Goal: Transaction & Acquisition: Purchase product/service

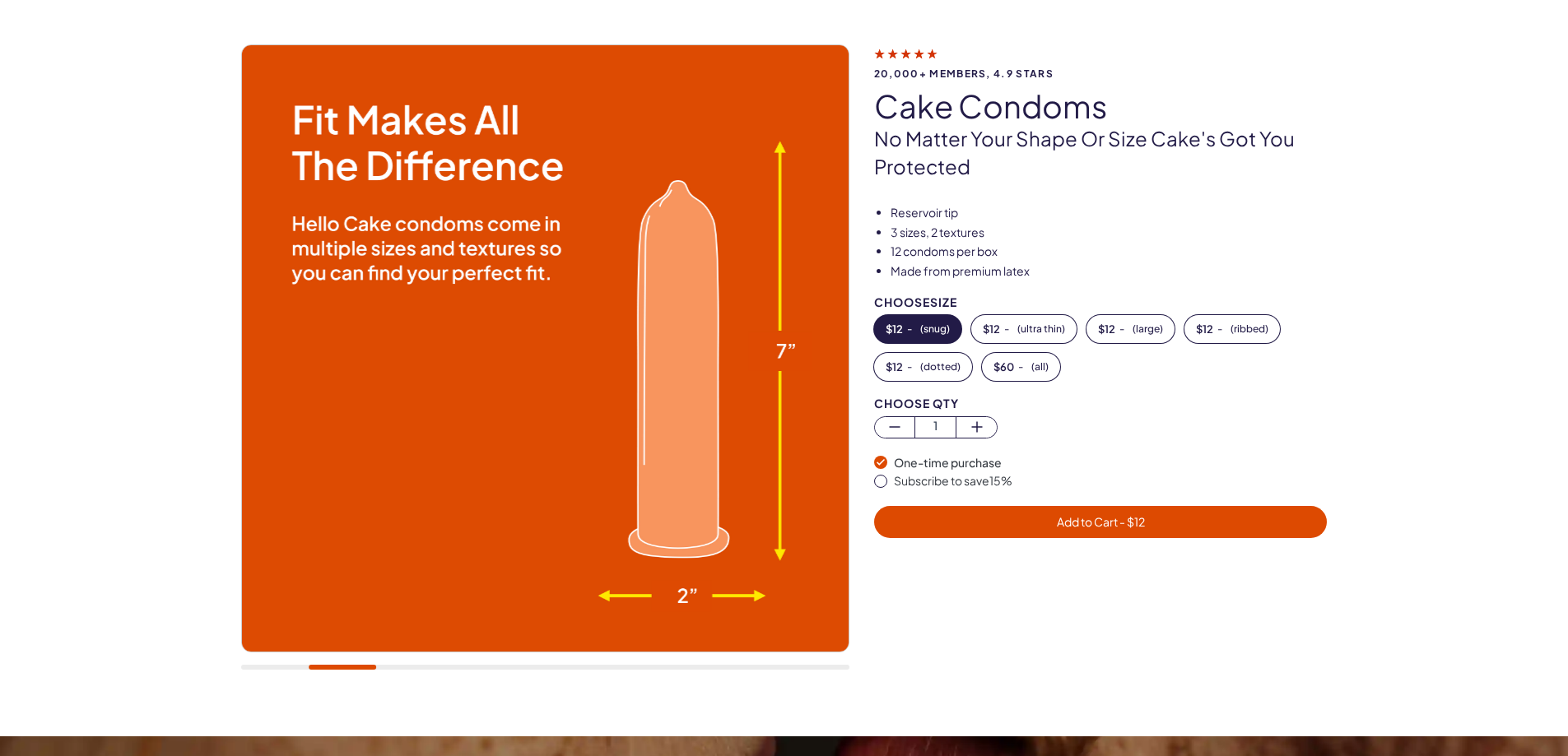
click at [411, 669] on div at bounding box center [545, 668] width 609 height 5
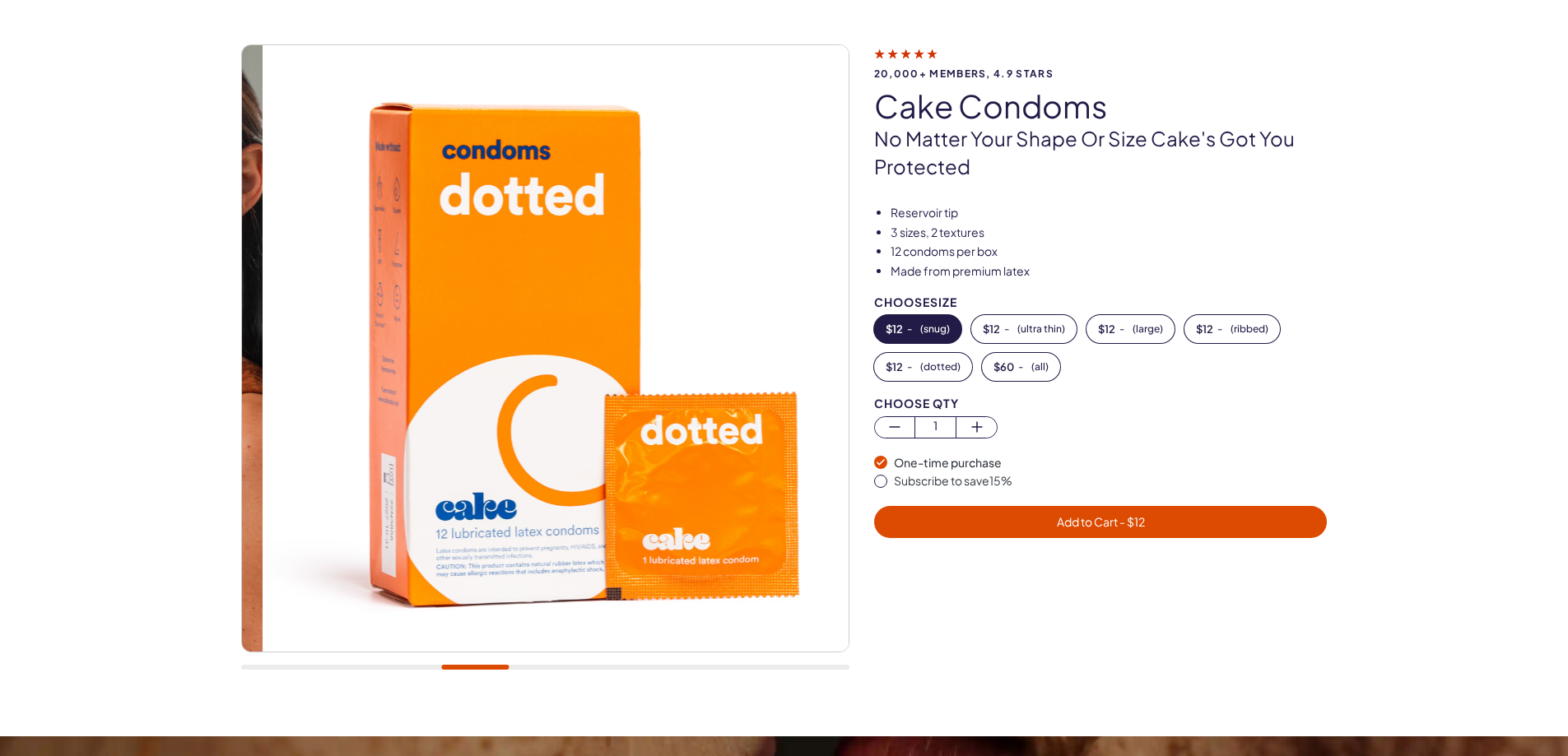
click at [475, 668] on div at bounding box center [545, 668] width 609 height 5
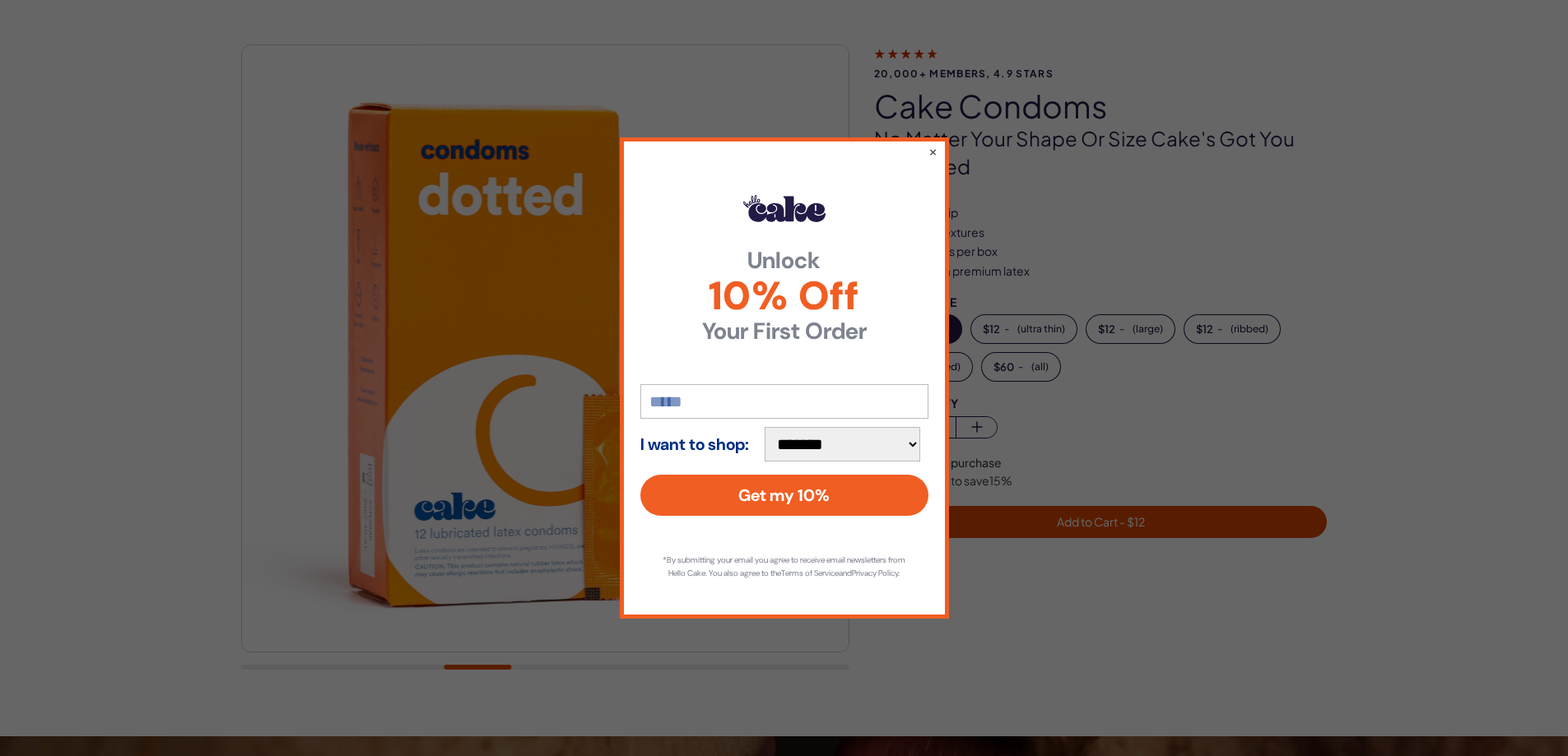
click at [543, 668] on div "**********" at bounding box center [784, 378] width 1568 height 756
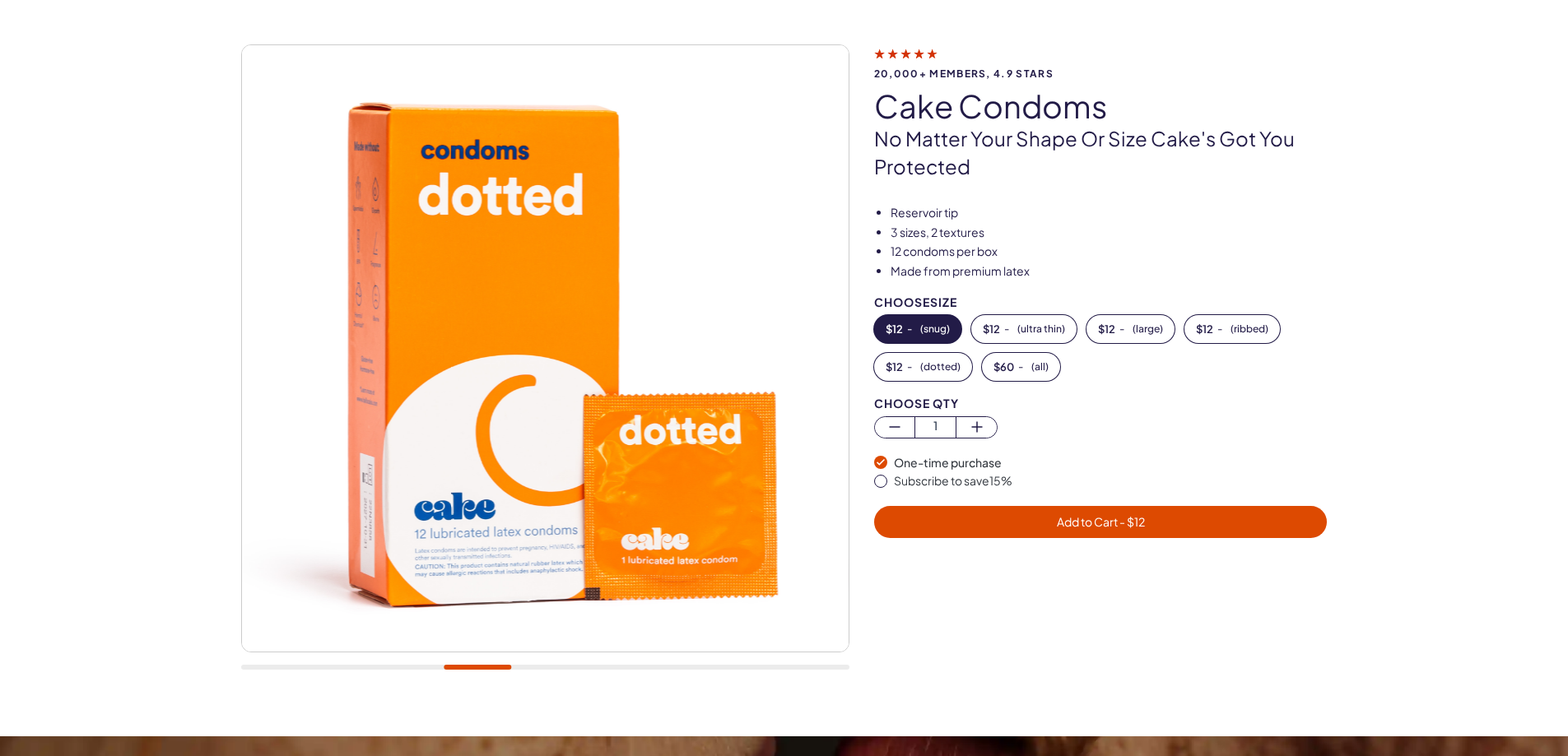
click at [543, 665] on div at bounding box center [545, 668] width 609 height 5
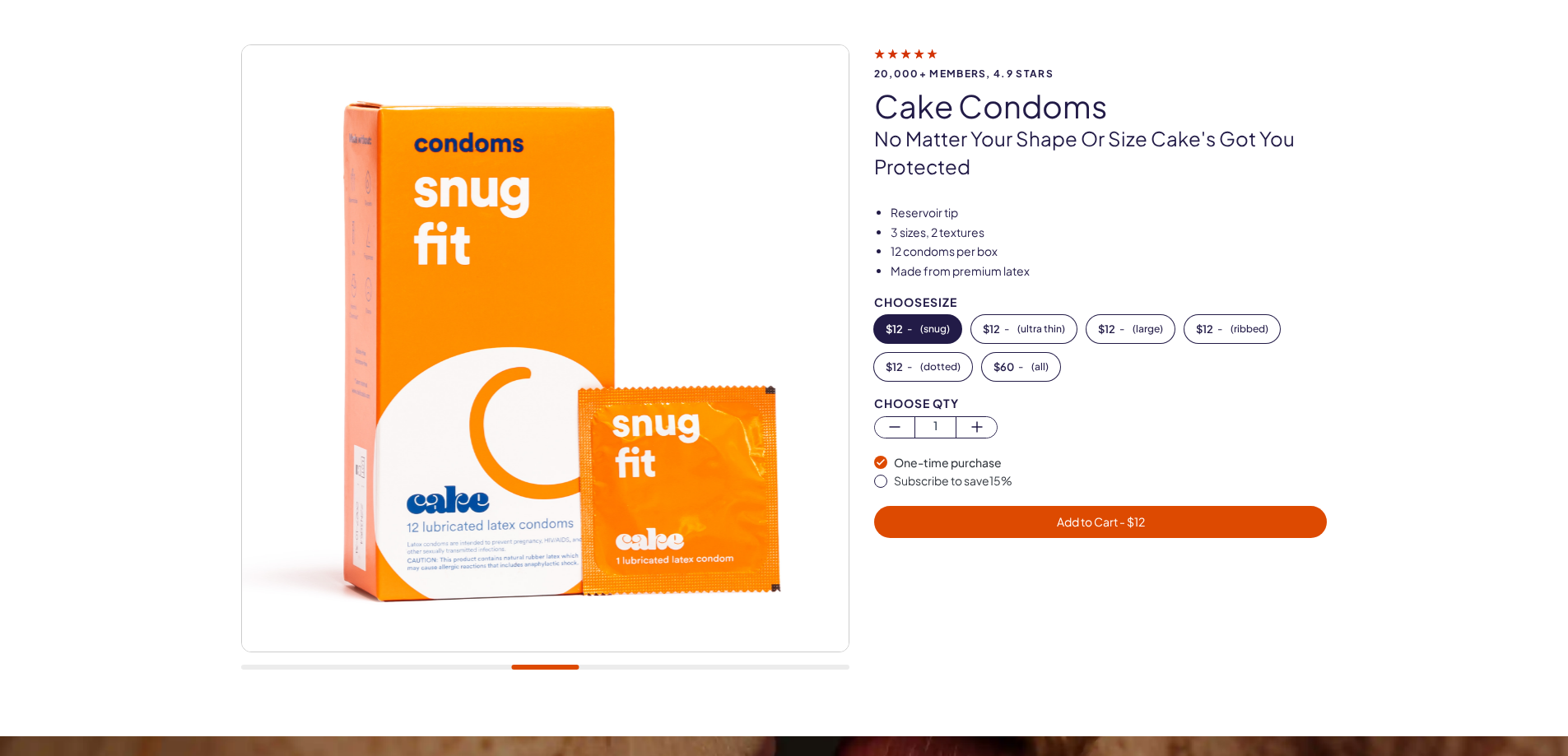
click at [287, 668] on div at bounding box center [545, 668] width 609 height 5
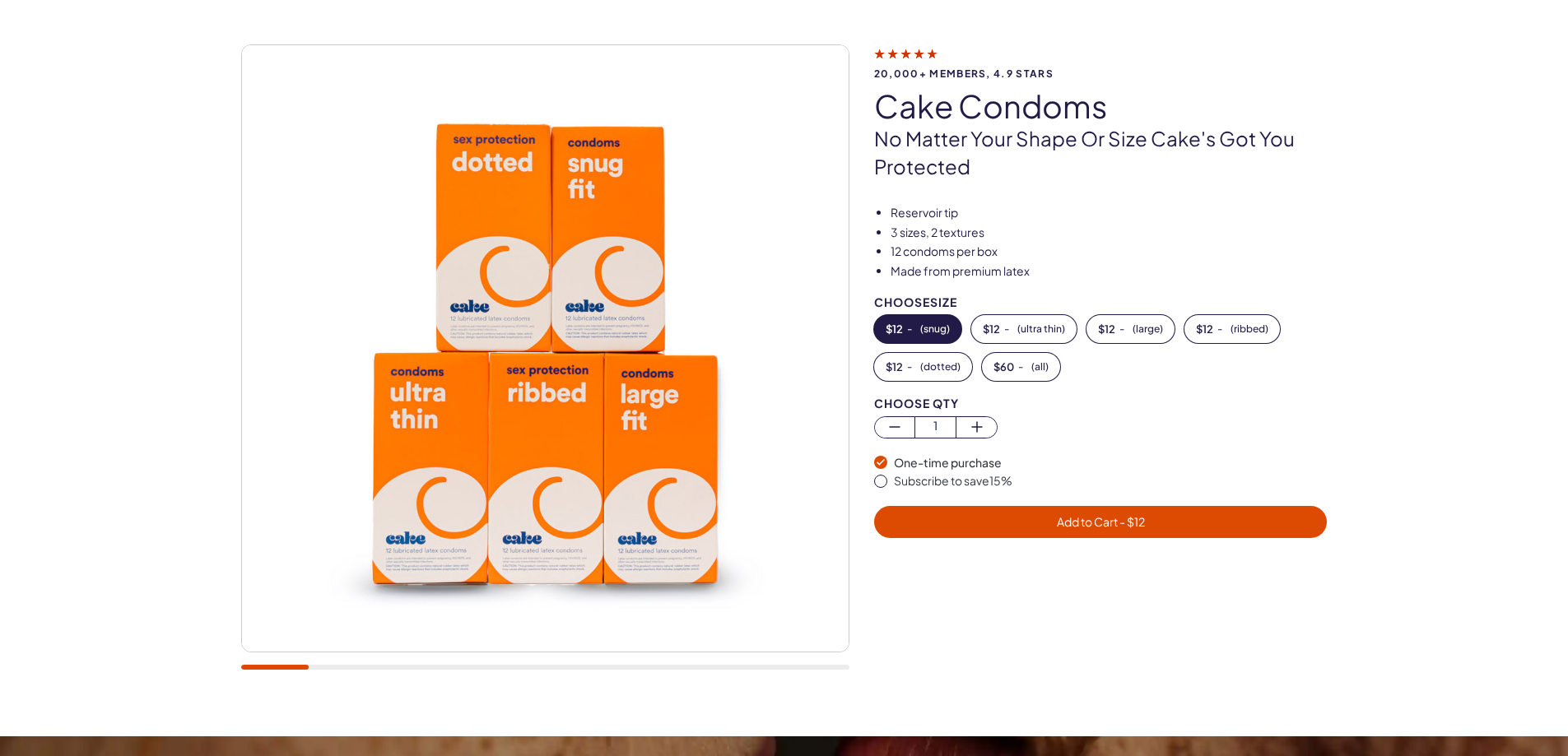
click at [335, 673] on div at bounding box center [545, 365] width 609 height 643
click at [335, 667] on div at bounding box center [545, 668] width 609 height 5
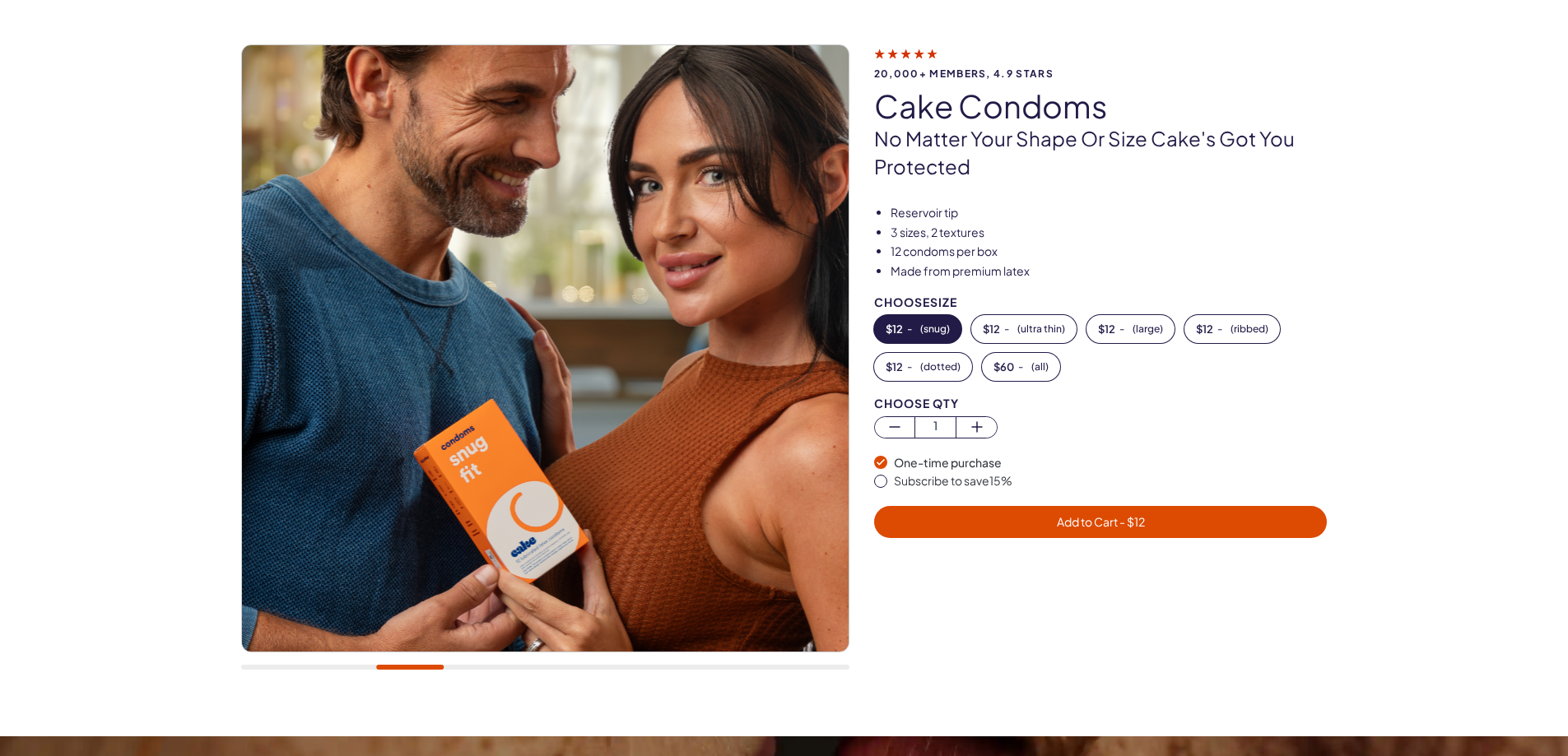
click at [799, 671] on div at bounding box center [545, 365] width 609 height 643
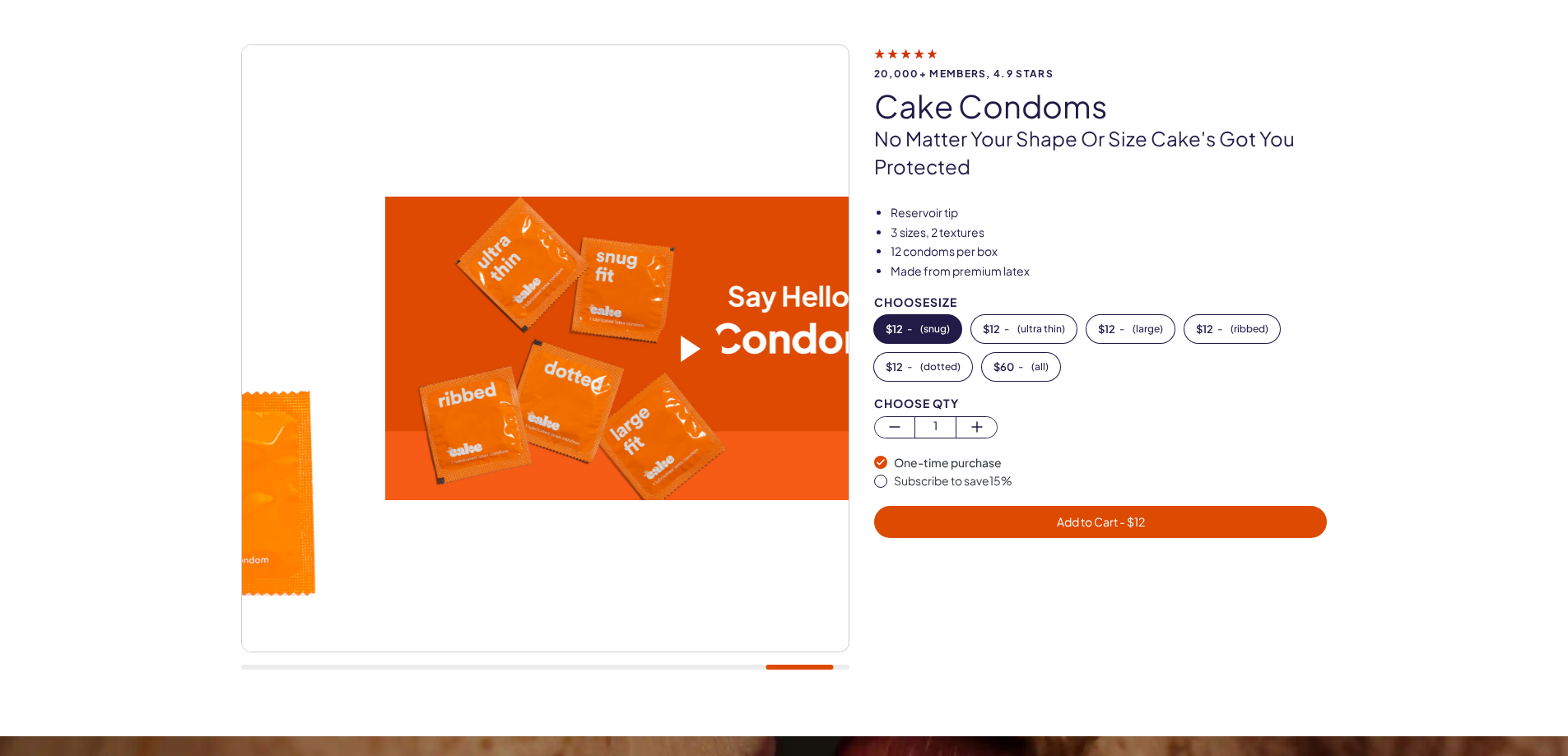
click at [799, 665] on div at bounding box center [545, 668] width 609 height 5
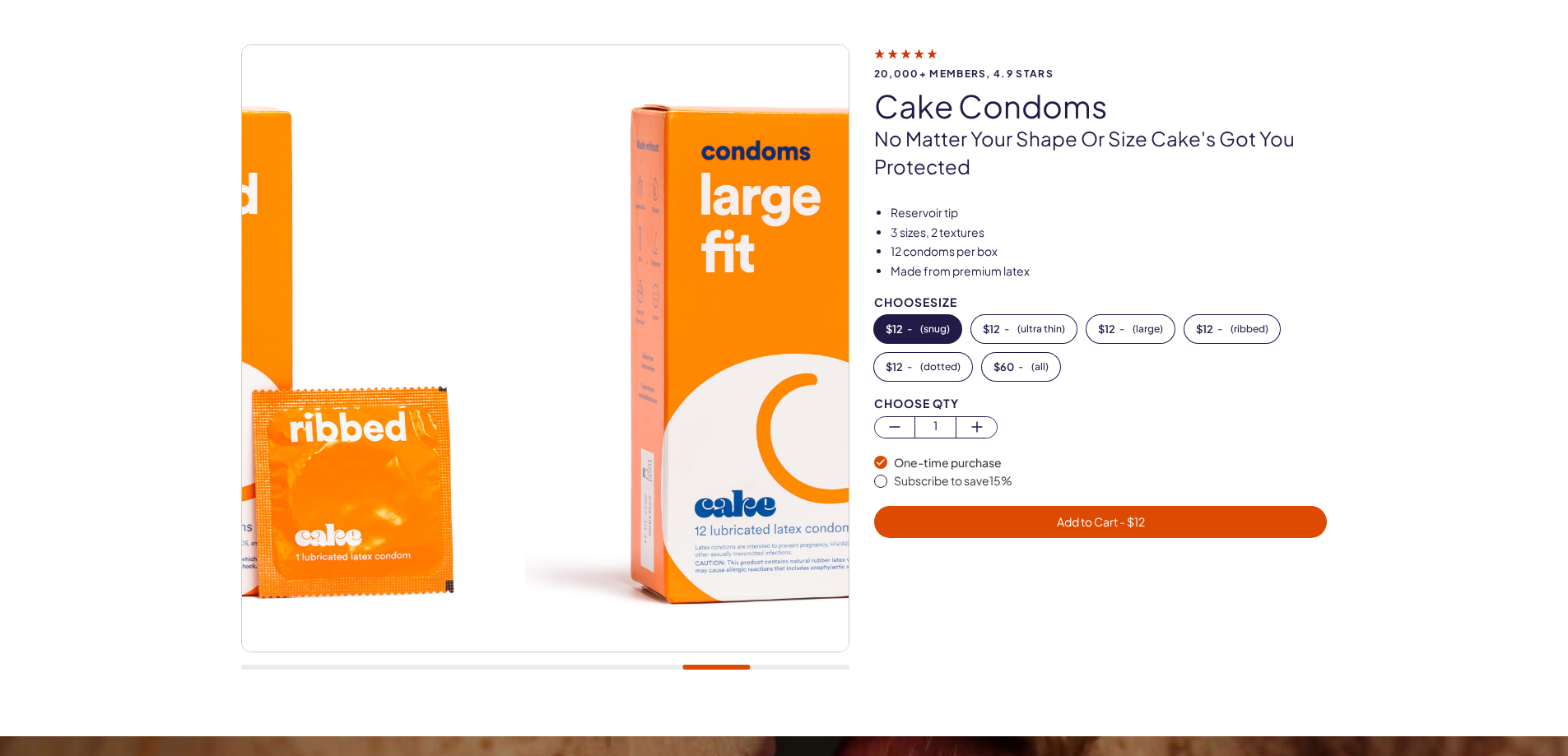
click at [716, 666] on div at bounding box center [545, 668] width 609 height 5
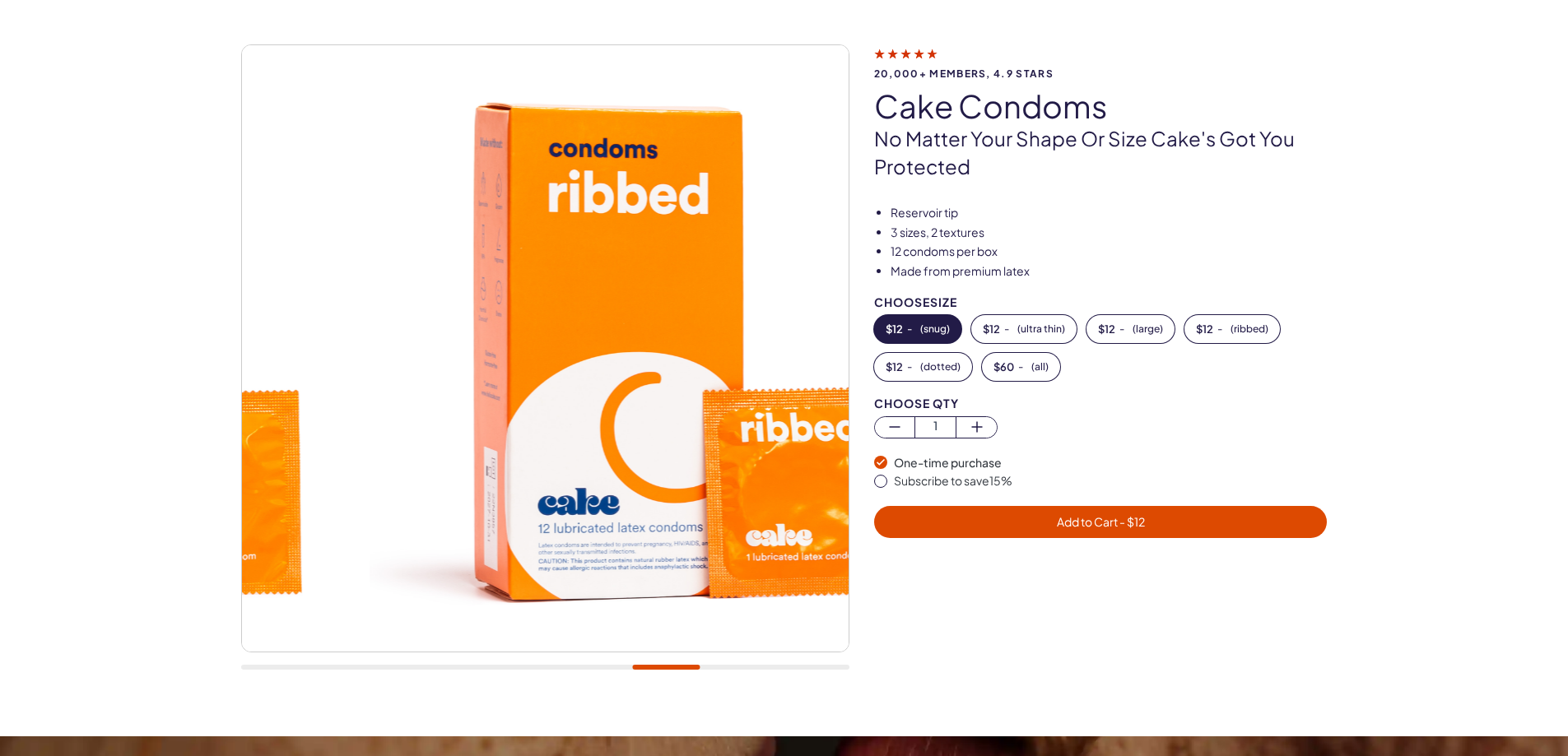
click at [666, 668] on div at bounding box center [545, 668] width 609 height 5
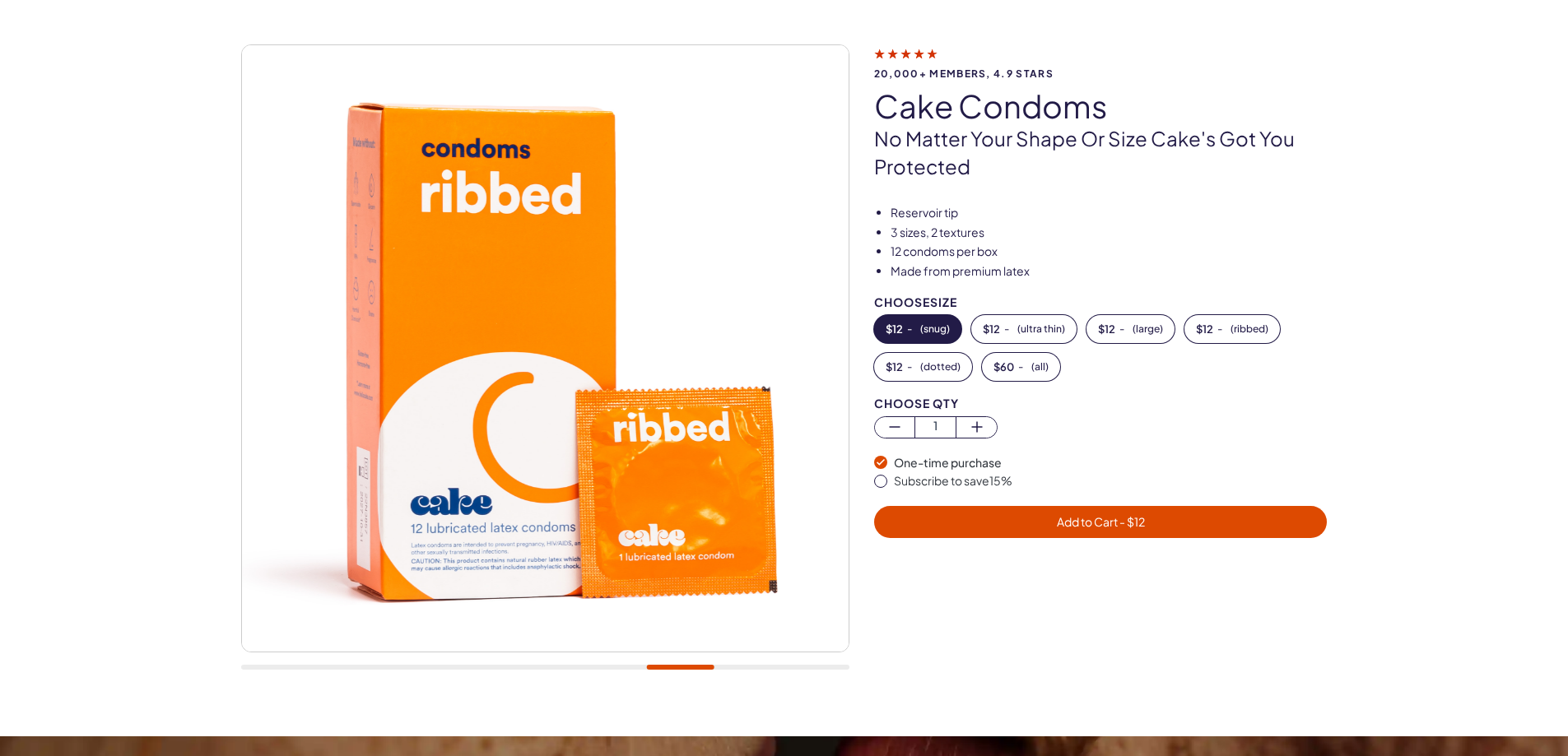
click at [627, 668] on div at bounding box center [545, 668] width 609 height 5
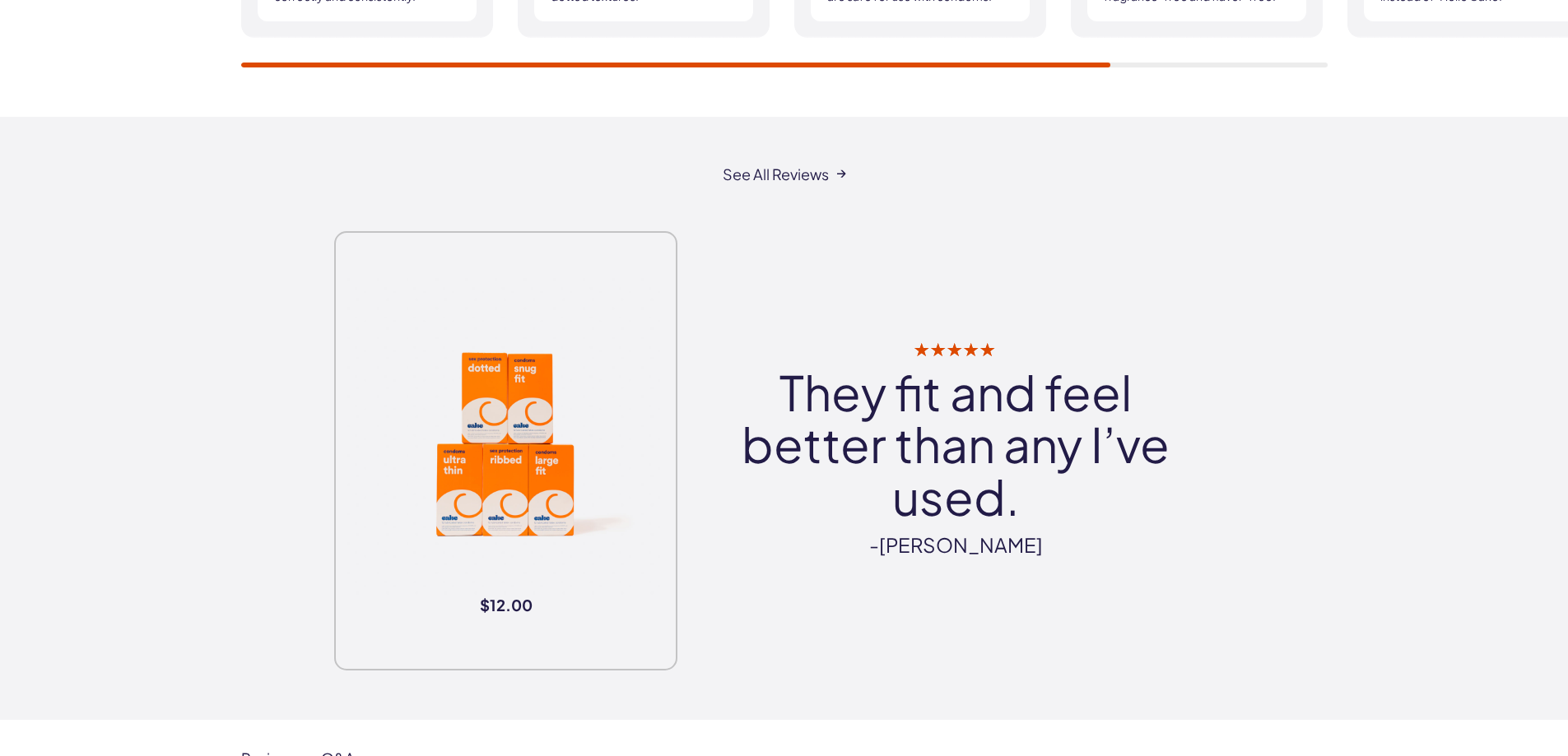
scroll to position [1974, 0]
